Goal: Task Accomplishment & Management: Manage account settings

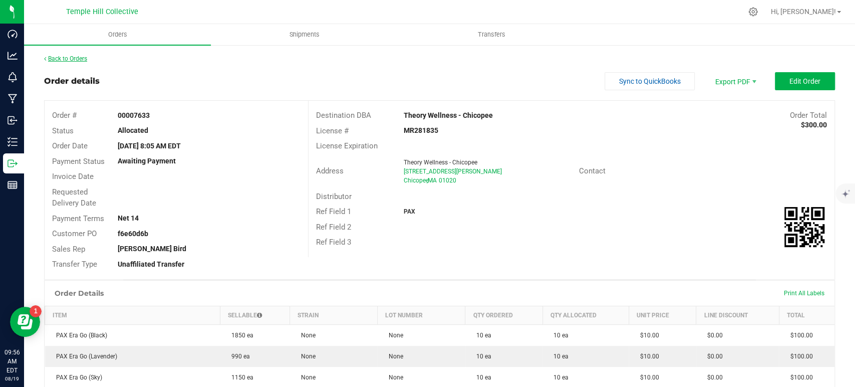
click at [85, 57] on link "Back to Orders" at bounding box center [65, 58] width 43 height 7
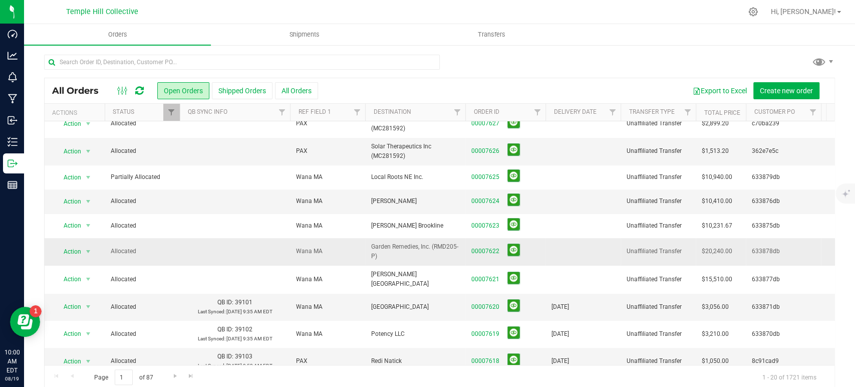
scroll to position [166, 0]
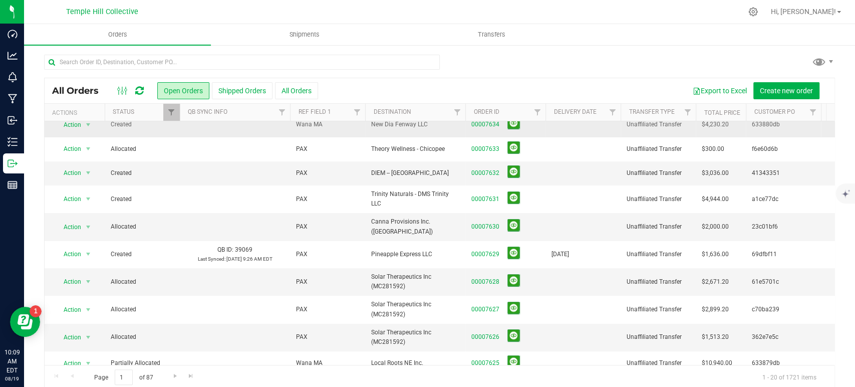
scroll to position [56, 0]
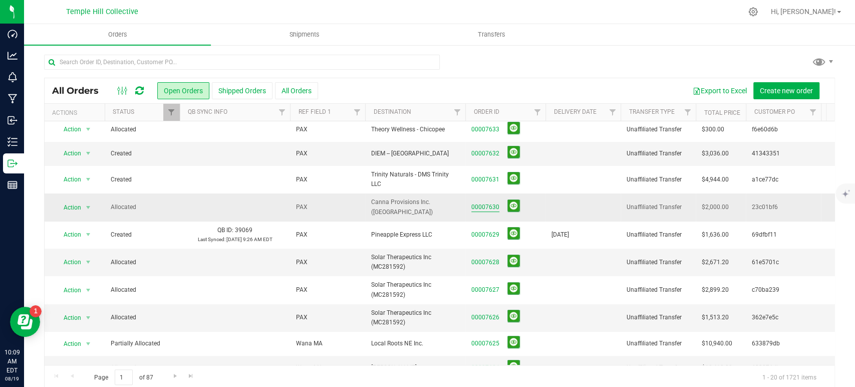
click at [483, 202] on link "00007630" at bounding box center [485, 207] width 28 height 10
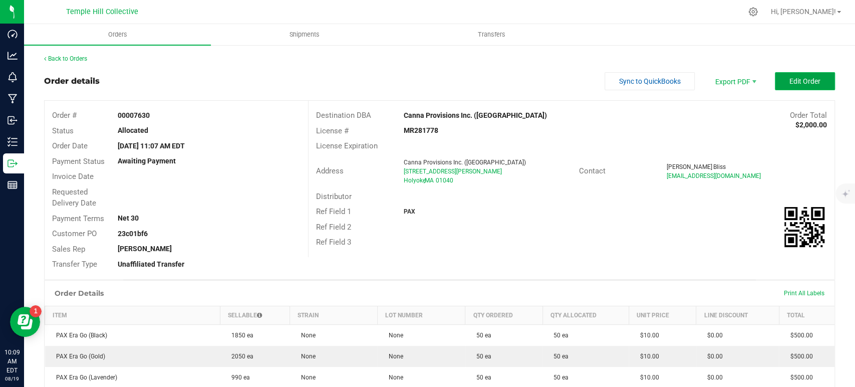
click at [776, 87] on button "Edit Order" at bounding box center [805, 81] width 60 height 18
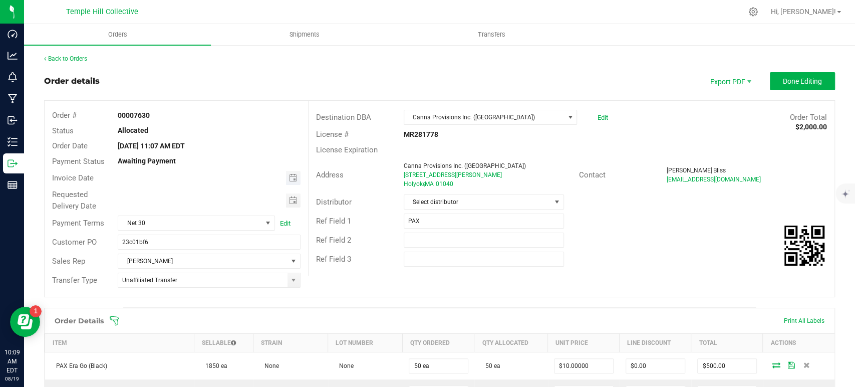
click at [286, 175] on span "Toggle calendar" at bounding box center [293, 178] width 15 height 14
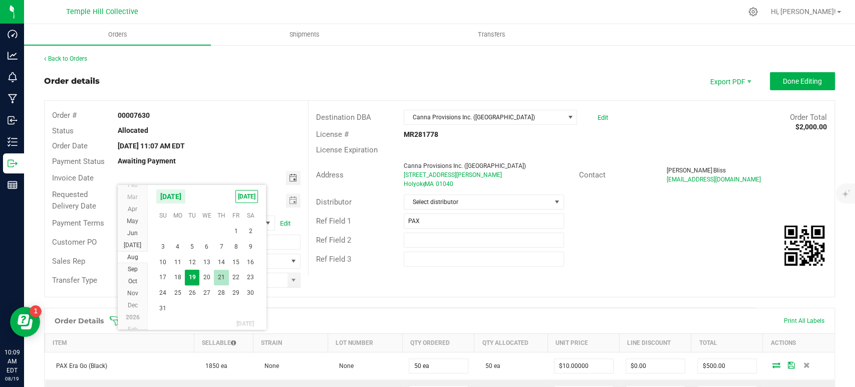
click at [218, 280] on span "21" at bounding box center [221, 278] width 15 height 16
type input "[DATE]"
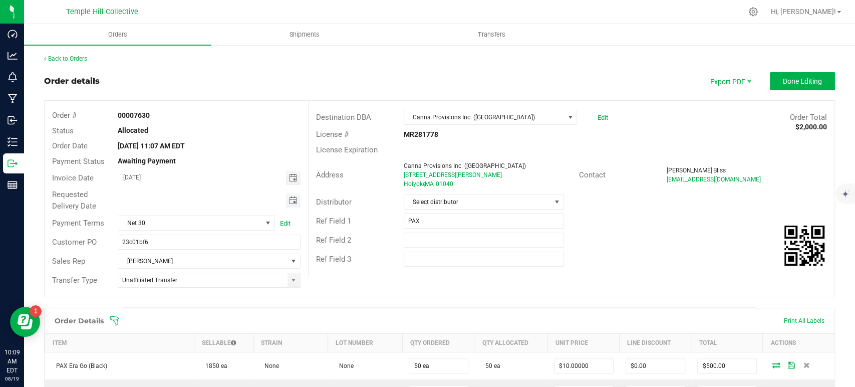
click at [289, 199] on span "Toggle calendar" at bounding box center [293, 200] width 8 height 8
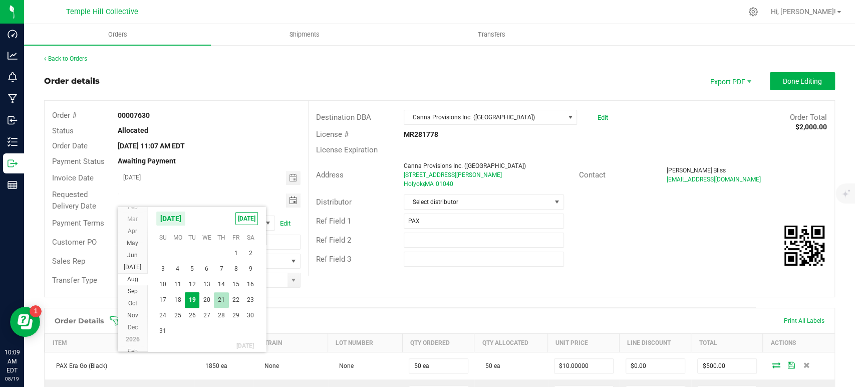
click at [219, 299] on span "21" at bounding box center [221, 300] width 15 height 16
type input "[DATE]"
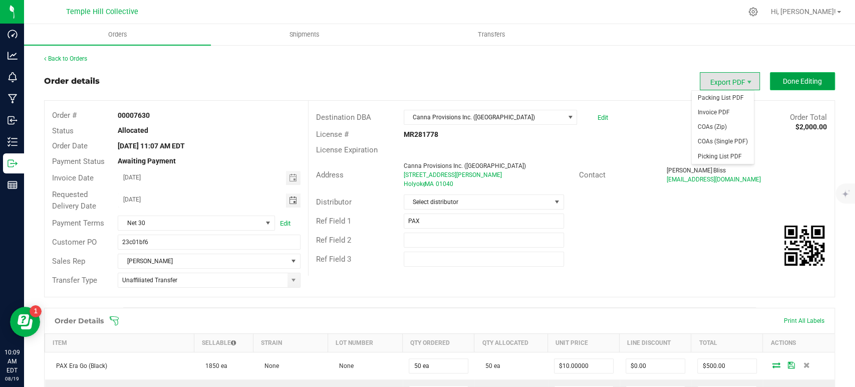
click at [770, 81] on button "Done Editing" at bounding box center [802, 81] width 65 height 18
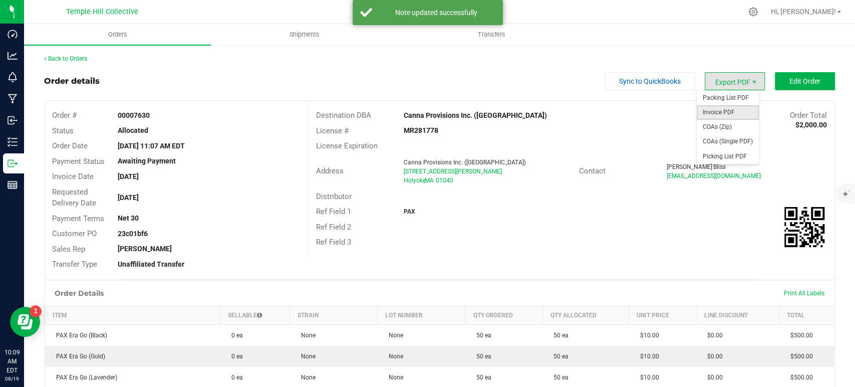
click at [731, 109] on span "Invoice PDF" at bounding box center [728, 112] width 62 height 15
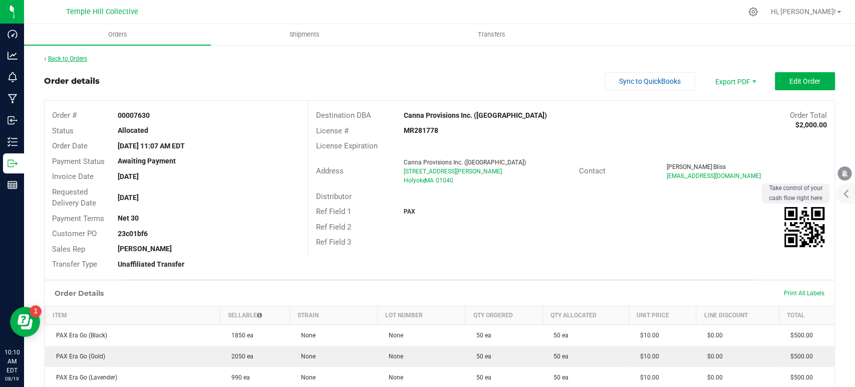
click at [78, 60] on link "Back to Orders" at bounding box center [65, 58] width 43 height 7
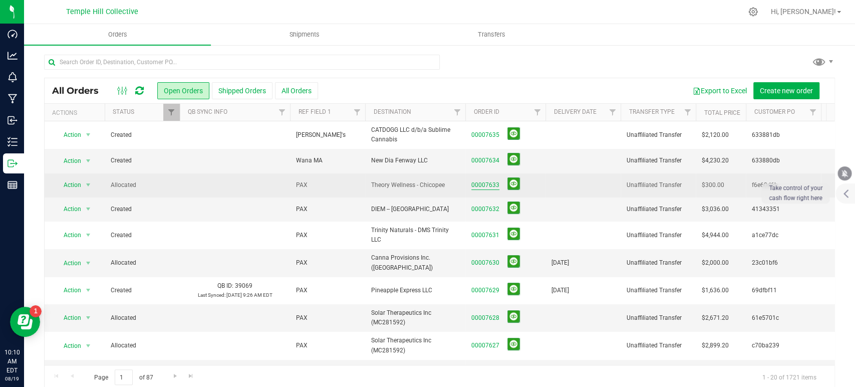
click at [489, 186] on link "00007633" at bounding box center [485, 185] width 28 height 10
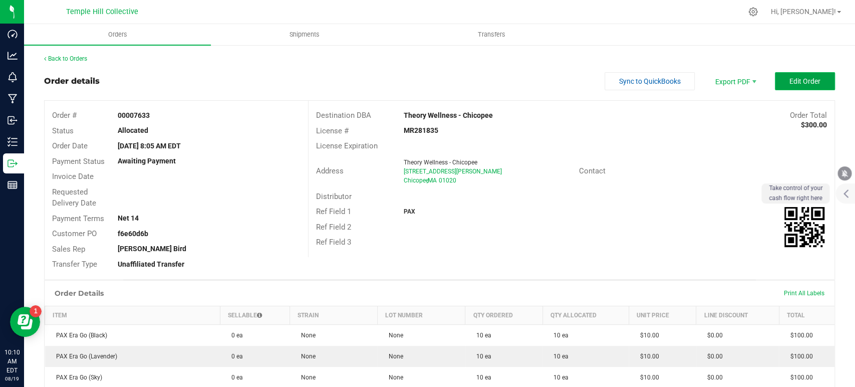
click at [791, 80] on span "Edit Order" at bounding box center [805, 81] width 31 height 8
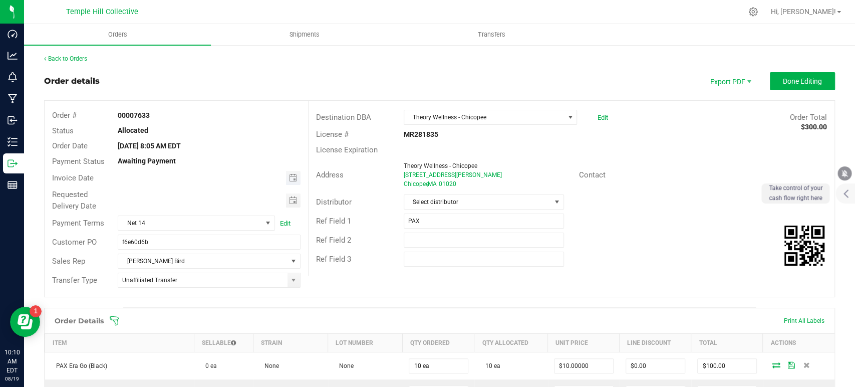
click at [296, 176] on span "Toggle calendar" at bounding box center [293, 178] width 15 height 14
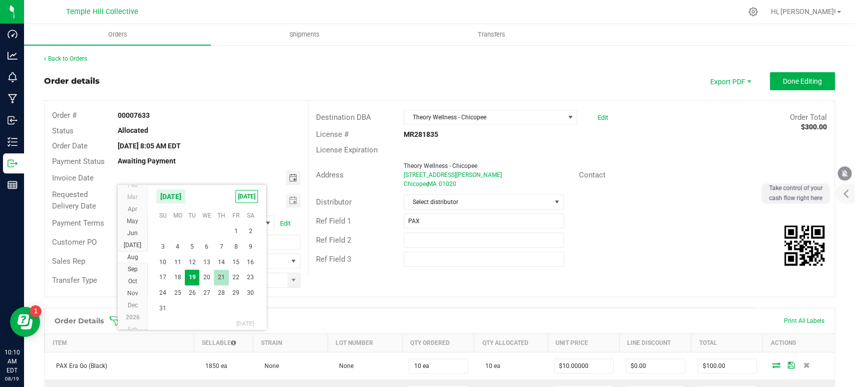
click at [217, 273] on span "21" at bounding box center [221, 278] width 15 height 16
type input "[DATE]"
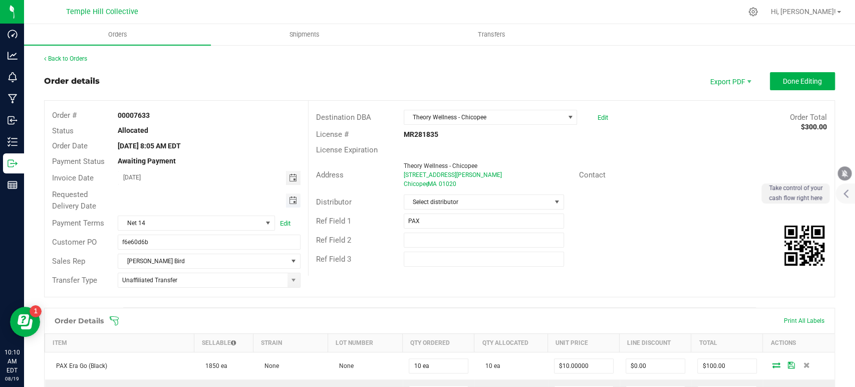
click at [289, 197] on span "Toggle calendar" at bounding box center [293, 200] width 8 height 8
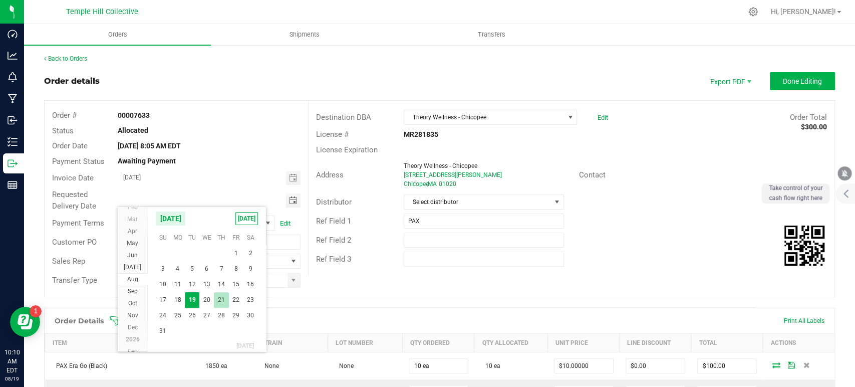
click at [220, 296] on span "21" at bounding box center [221, 300] width 15 height 16
type input "[DATE]"
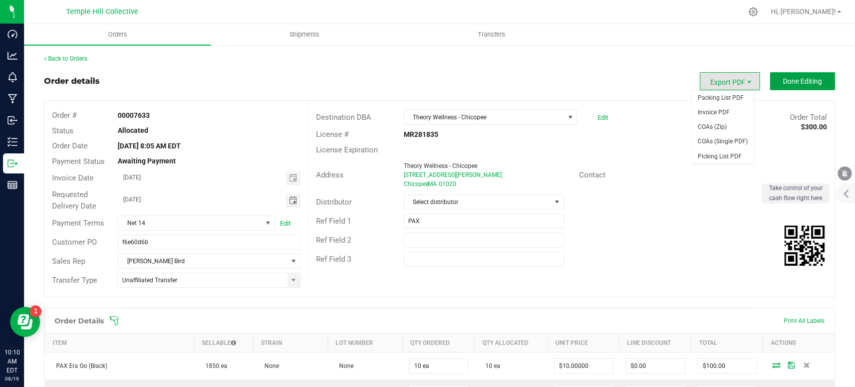
click at [783, 83] on span "Done Editing" at bounding box center [802, 81] width 39 height 8
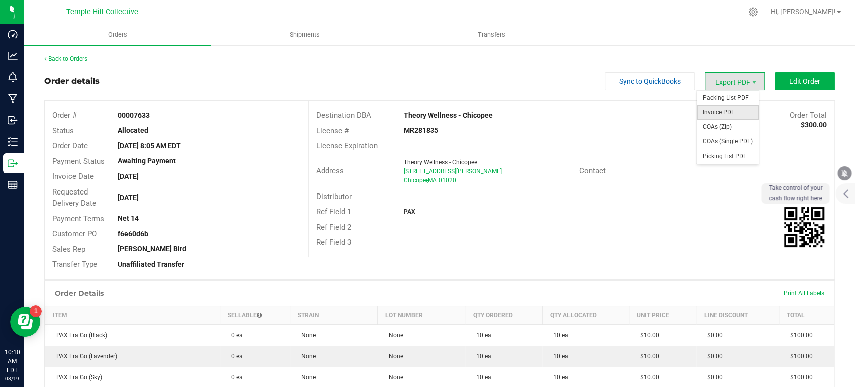
click at [729, 111] on span "Invoice PDF" at bounding box center [728, 112] width 62 height 15
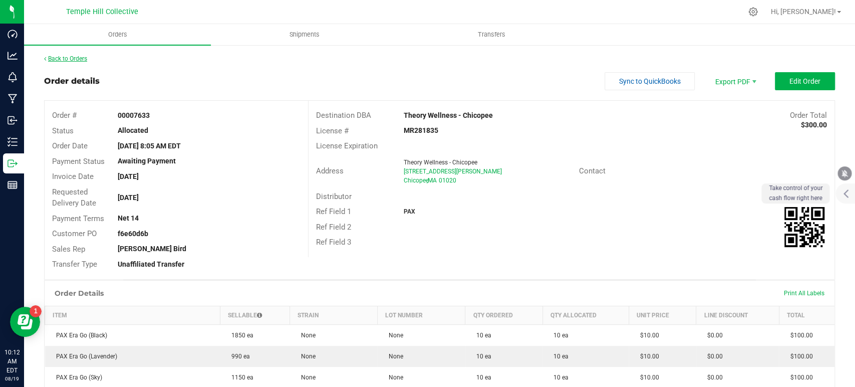
click at [72, 59] on link "Back to Orders" at bounding box center [65, 58] width 43 height 7
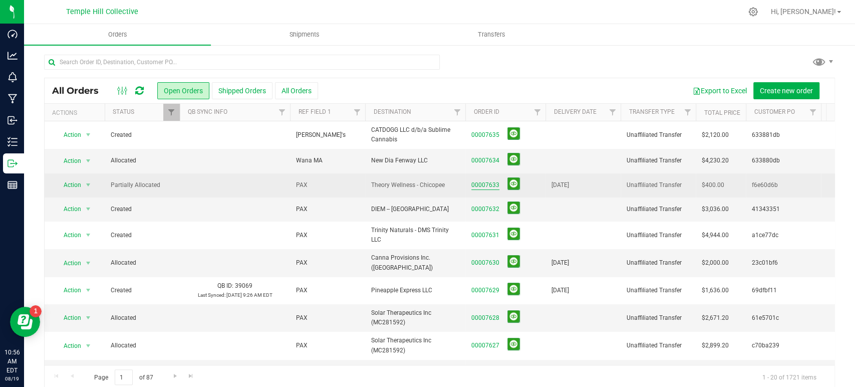
click at [492, 184] on link "00007633" at bounding box center [485, 185] width 28 height 10
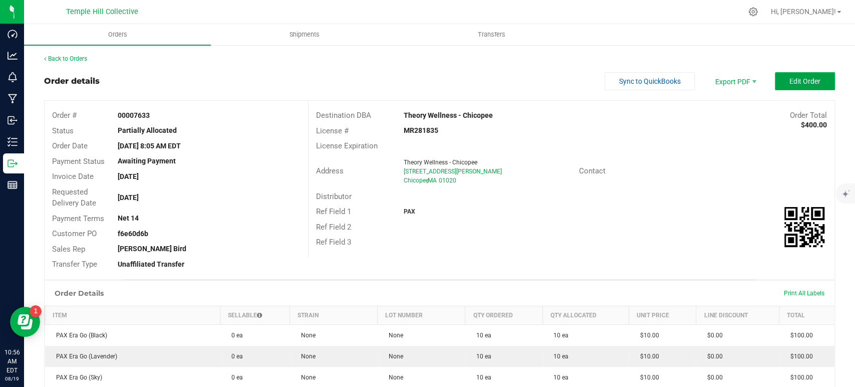
click at [806, 79] on span "Edit Order" at bounding box center [805, 81] width 31 height 8
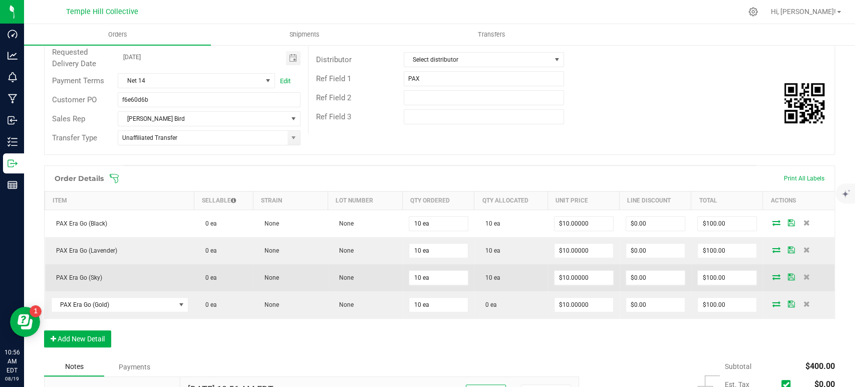
scroll to position [167, 0]
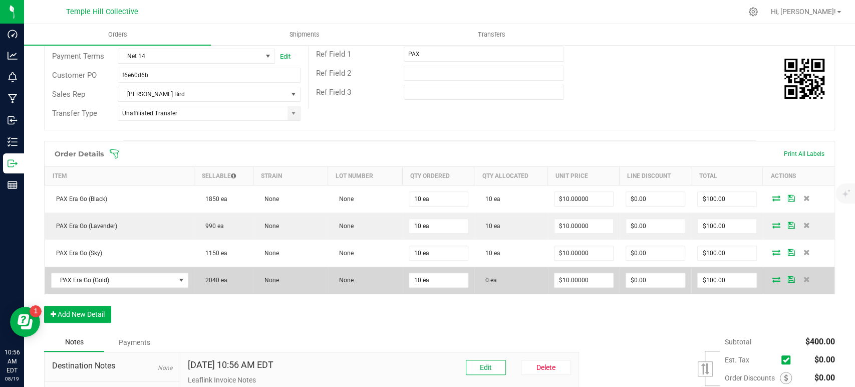
click at [772, 278] on icon at bounding box center [776, 279] width 8 height 6
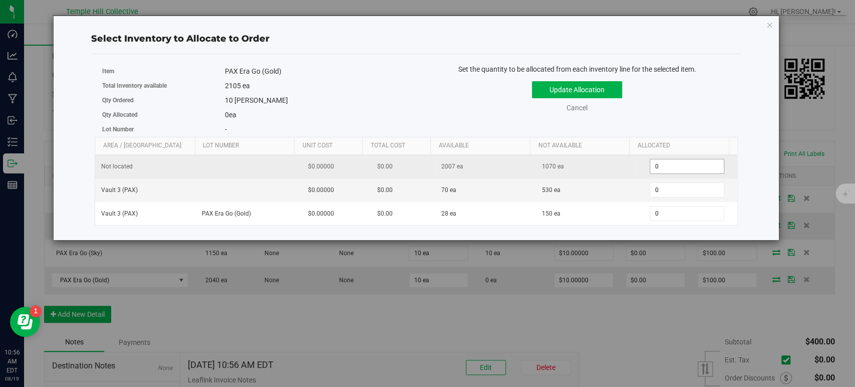
click at [677, 167] on span "0 0" at bounding box center [687, 166] width 75 height 15
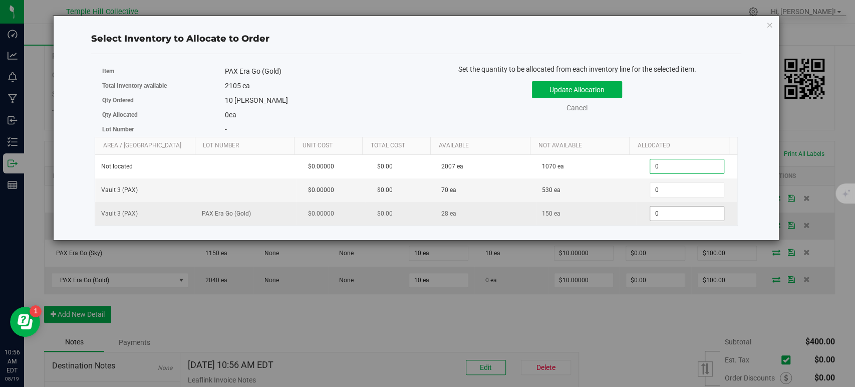
click at [668, 215] on span "0 0" at bounding box center [687, 213] width 75 height 15
type input "010"
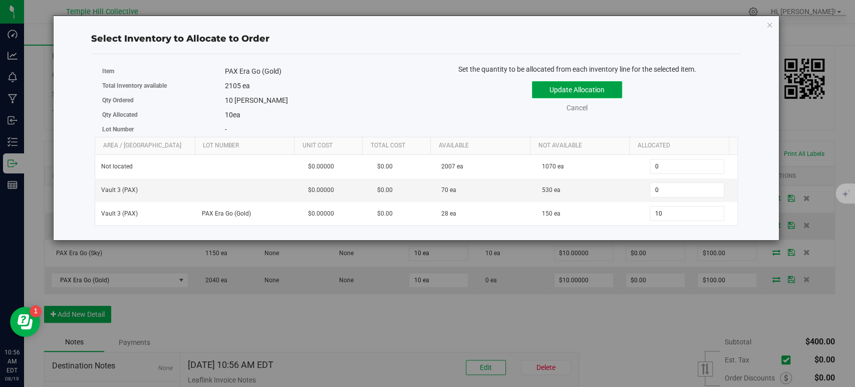
click at [607, 89] on button "Update Allocation" at bounding box center [577, 89] width 90 height 17
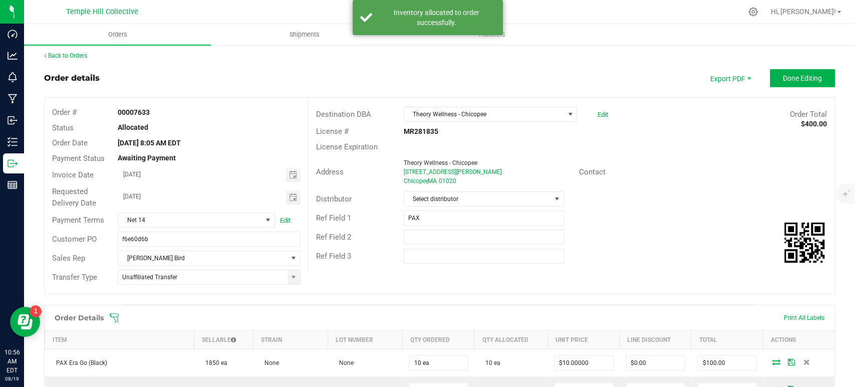
scroll to position [0, 0]
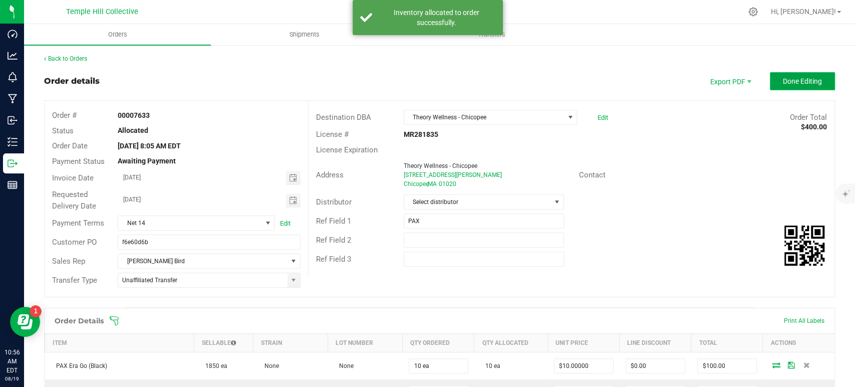
click at [786, 79] on span "Done Editing" at bounding box center [802, 81] width 39 height 8
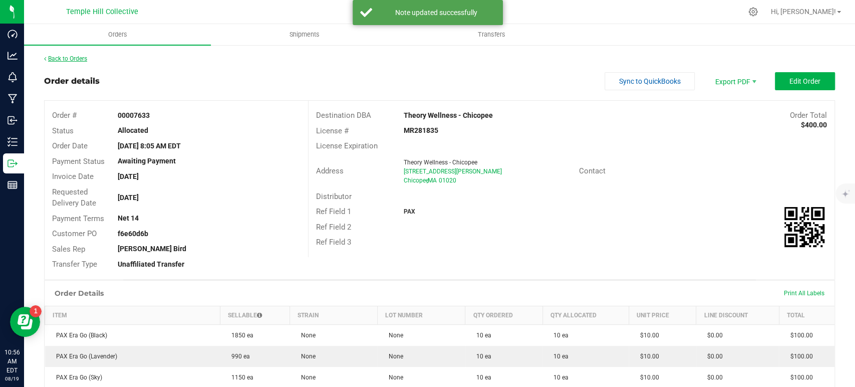
click at [81, 60] on link "Back to Orders" at bounding box center [65, 58] width 43 height 7
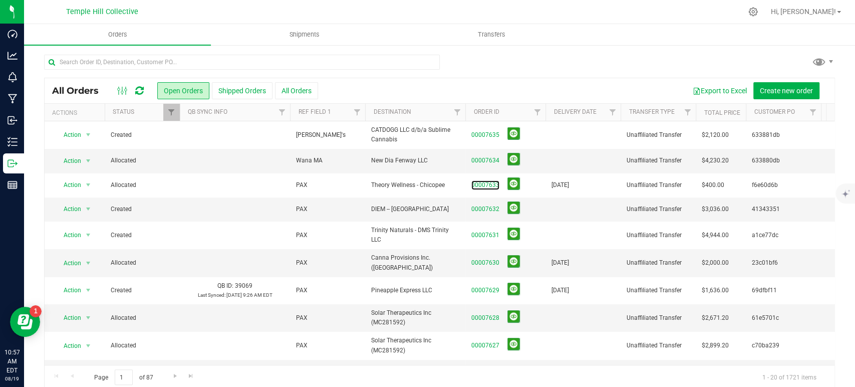
click at [485, 185] on link "00007633" at bounding box center [485, 185] width 28 height 10
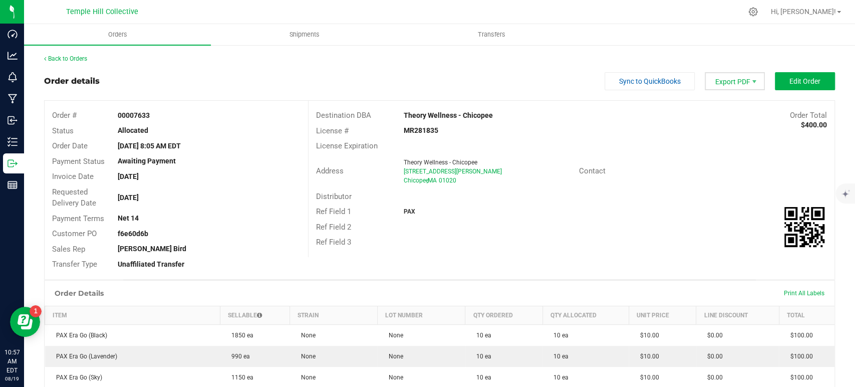
click at [738, 82] on span "Export PDF" at bounding box center [735, 81] width 60 height 18
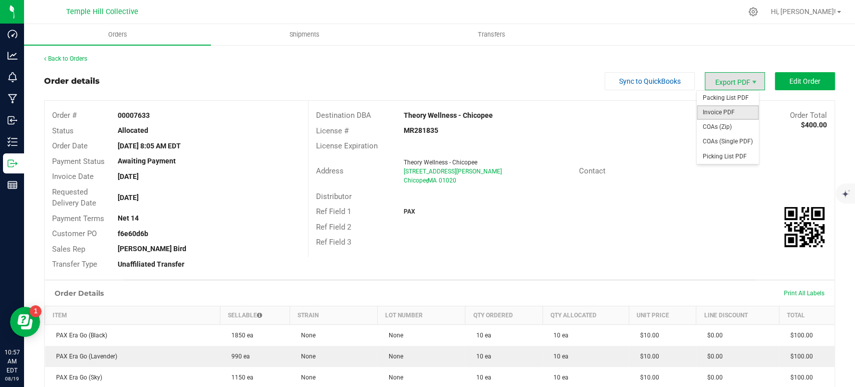
click at [725, 112] on span "Invoice PDF" at bounding box center [728, 112] width 62 height 15
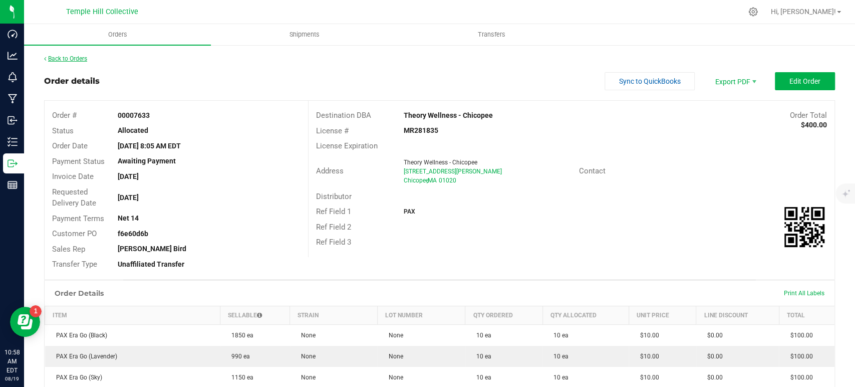
click at [87, 57] on link "Back to Orders" at bounding box center [65, 58] width 43 height 7
